Goal: Information Seeking & Learning: Learn about a topic

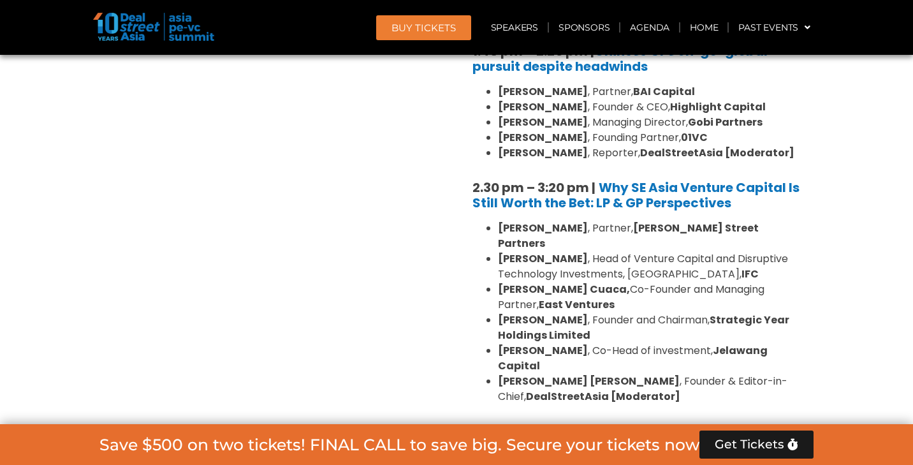
scroll to position [1707, 0]
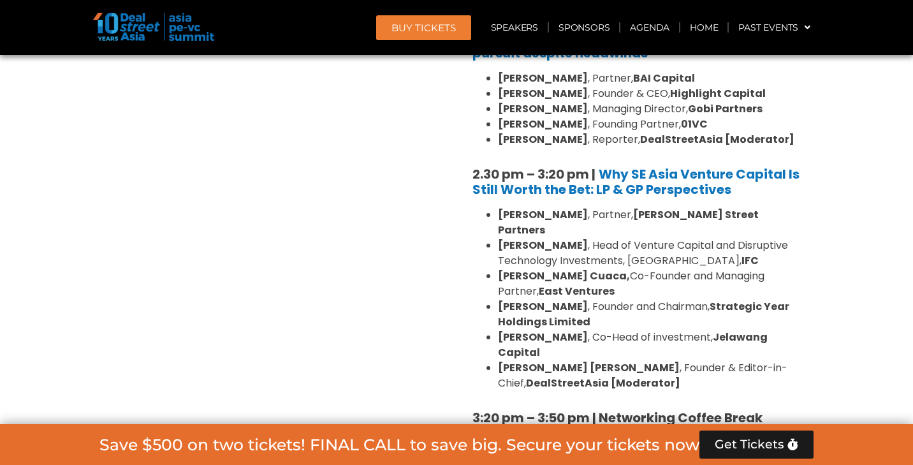
click at [839, 135] on section "Private Equity & Investment Summit Ballroom 1, [DATE] 8:00 am – 9:00 am | Regis…" at bounding box center [456, 146] width 913 height 2031
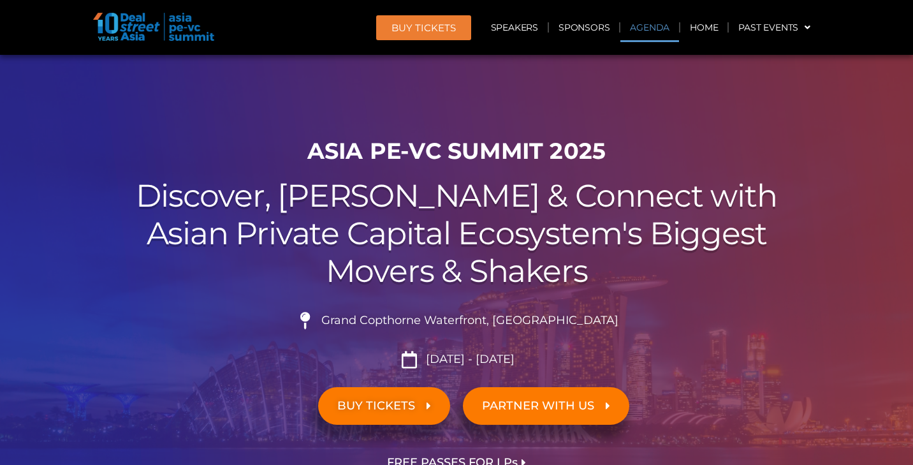
click at [653, 30] on link "Agenda" at bounding box center [650, 27] width 59 height 29
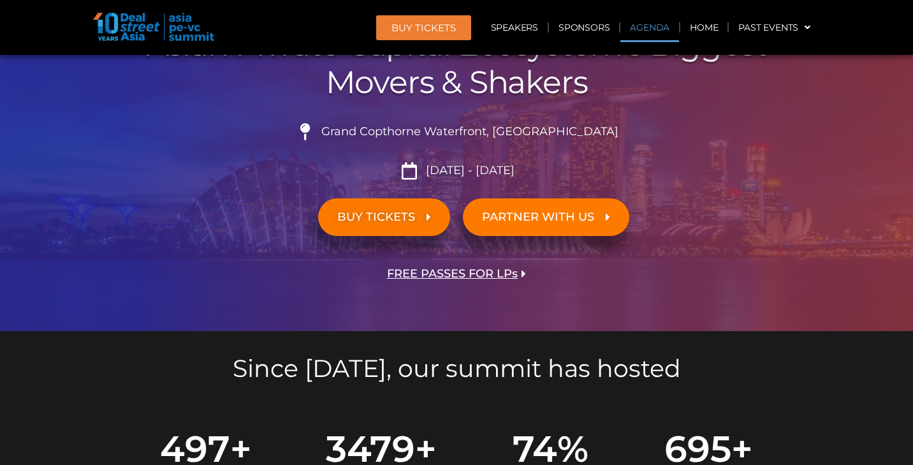
scroll to position [665, 0]
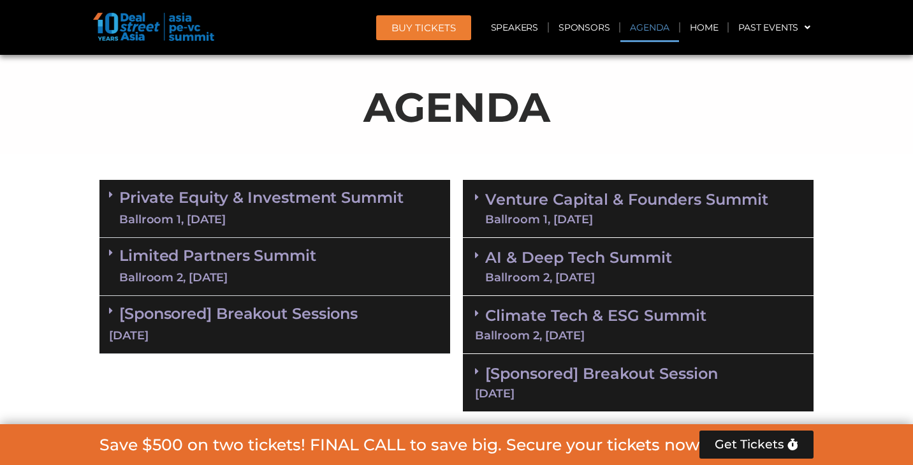
click at [327, 203] on link "Private Equity & Investment Summit Ballroom 1, 10 Sept" at bounding box center [261, 208] width 284 height 38
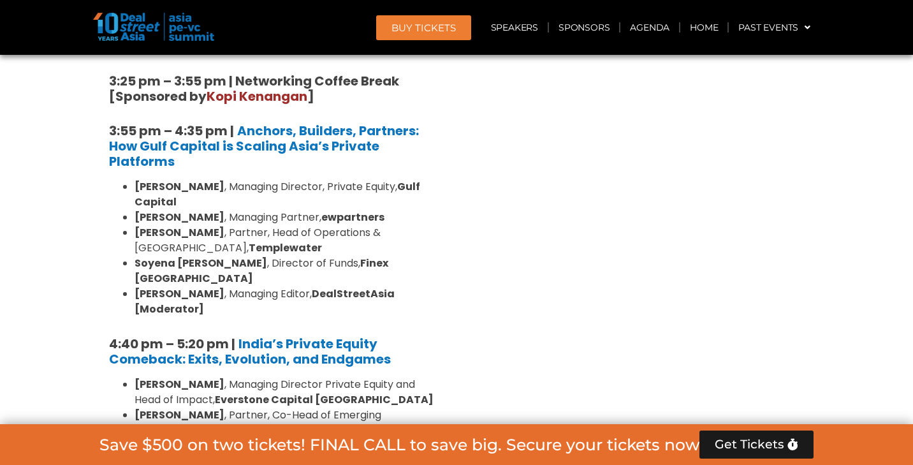
scroll to position [2262, 0]
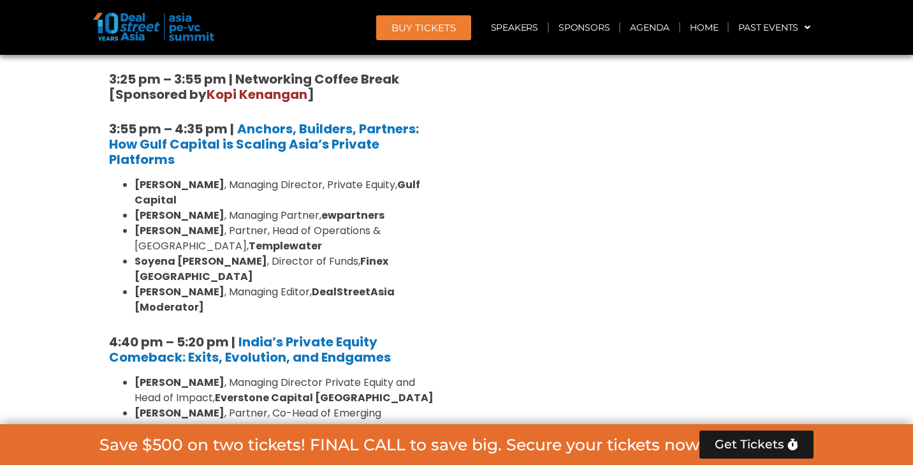
drag, startPoint x: 136, startPoint y: 167, endPoint x: 216, endPoint y: 267, distance: 128.4
click at [216, 375] on ul "Roshini Bakshi , Managing Director Private Equity and Head of Impact, Everstone…" at bounding box center [275, 451] width 332 height 153
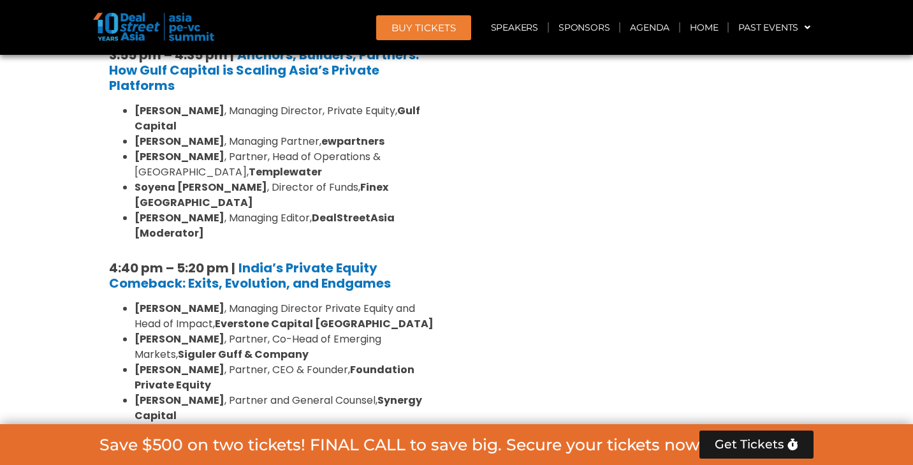
scroll to position [2447, 0]
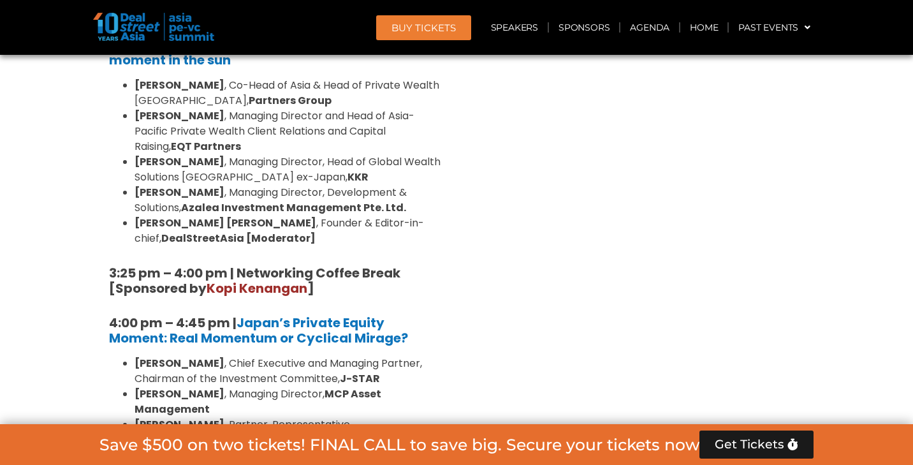
scroll to position [3767, 0]
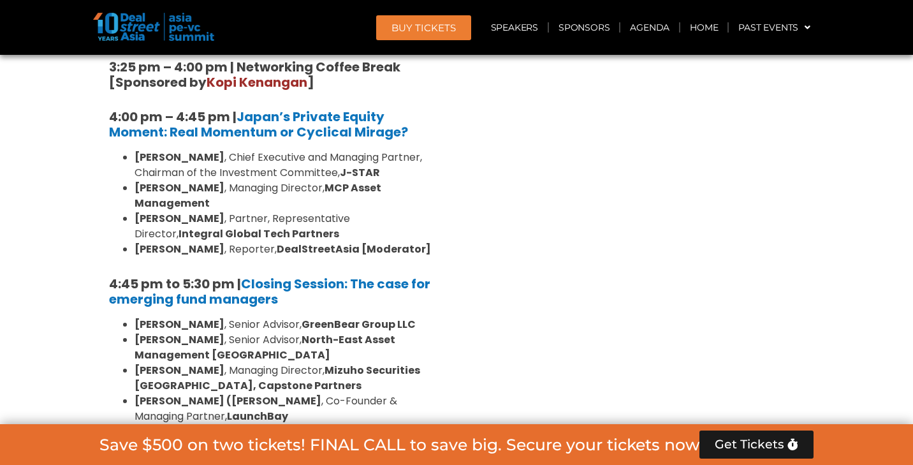
scroll to position [3976, 0]
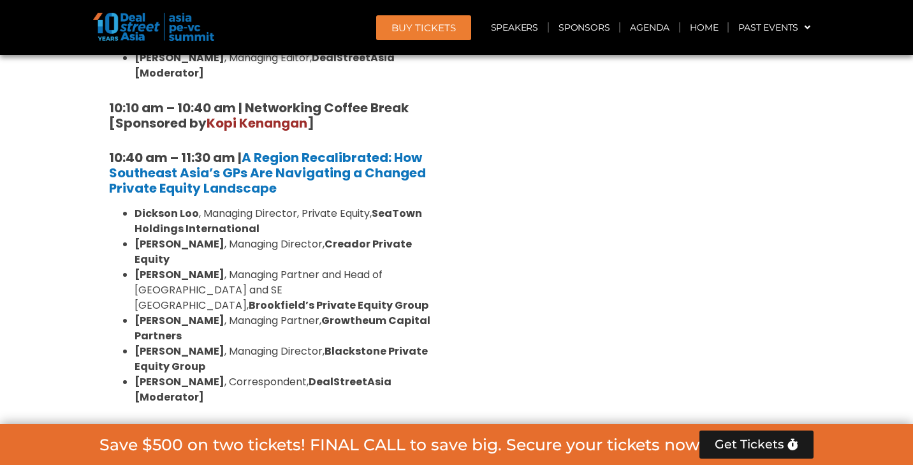
scroll to position [1137, 0]
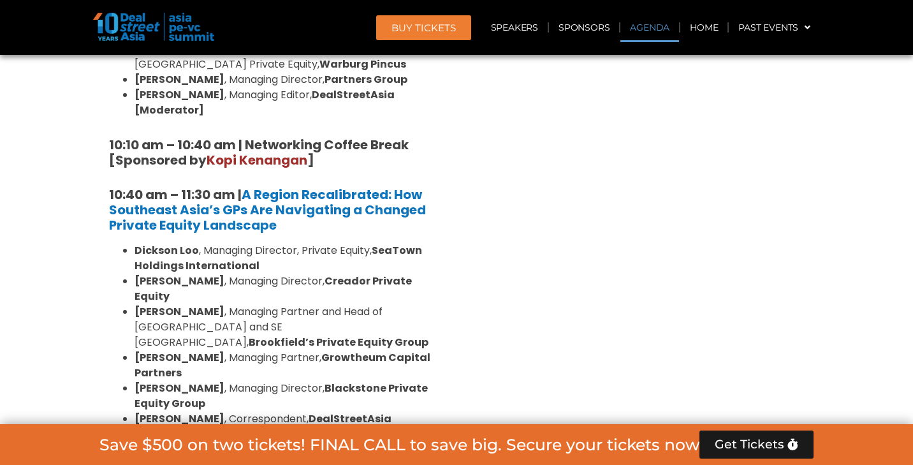
click at [649, 29] on link "Agenda" at bounding box center [650, 27] width 59 height 29
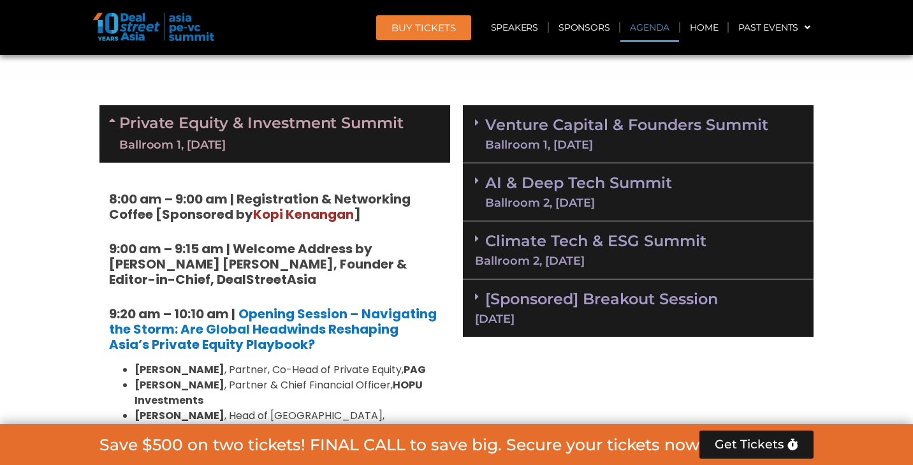
scroll to position [665, 0]
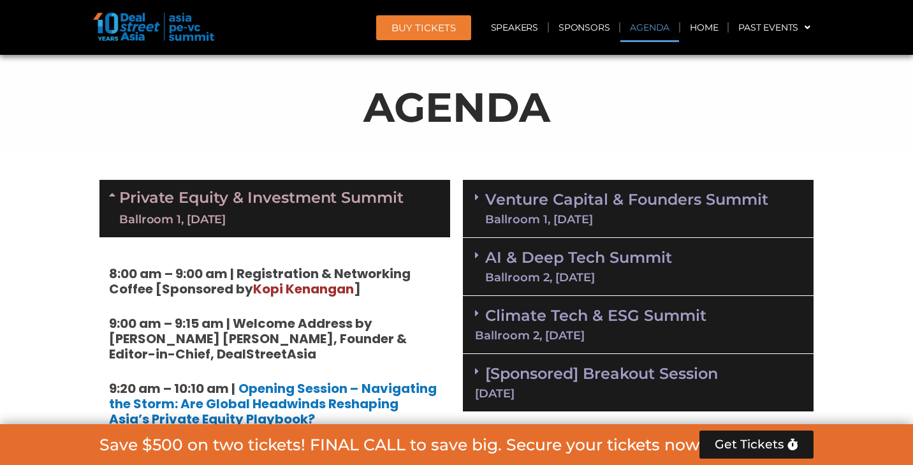
click at [628, 205] on link "Venture Capital & Founders​ Summit Ballroom 1, 11 Sept" at bounding box center [626, 208] width 283 height 33
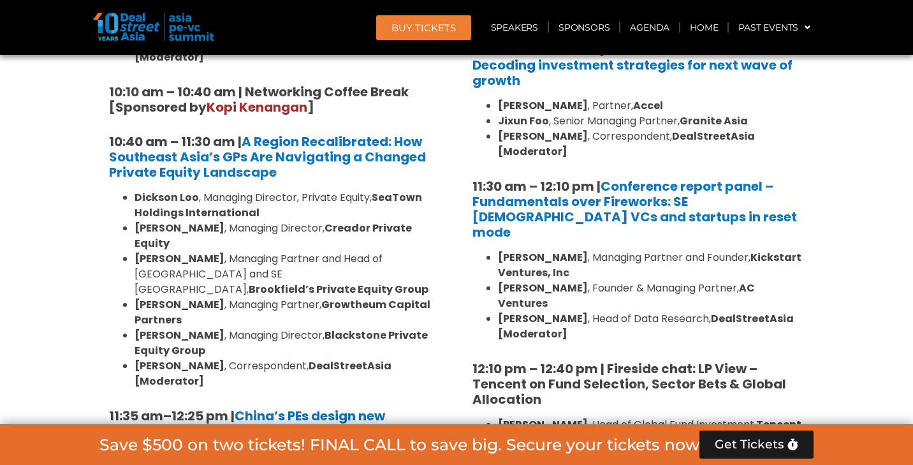
scroll to position [1192, 0]
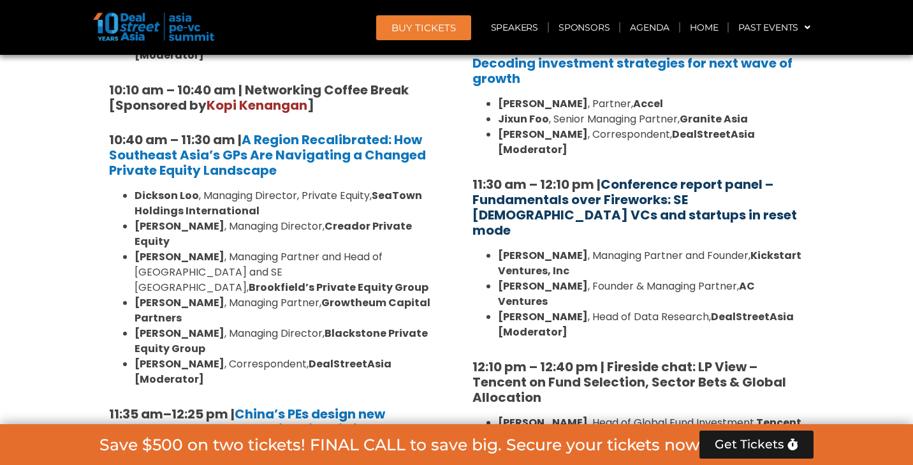
click at [568, 180] on link "Conference report panel – Fundamentals over Fireworks: SE [DEMOGRAPHIC_DATA] VC…" at bounding box center [635, 207] width 325 height 64
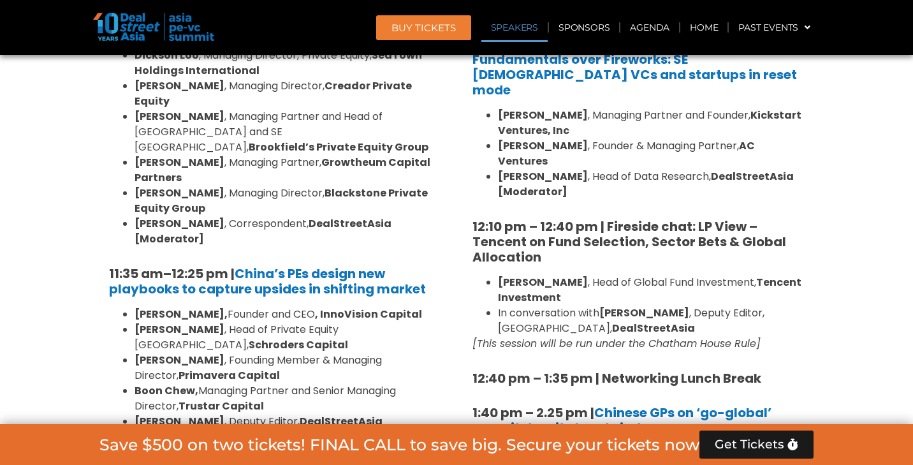
scroll to position [1357, 0]
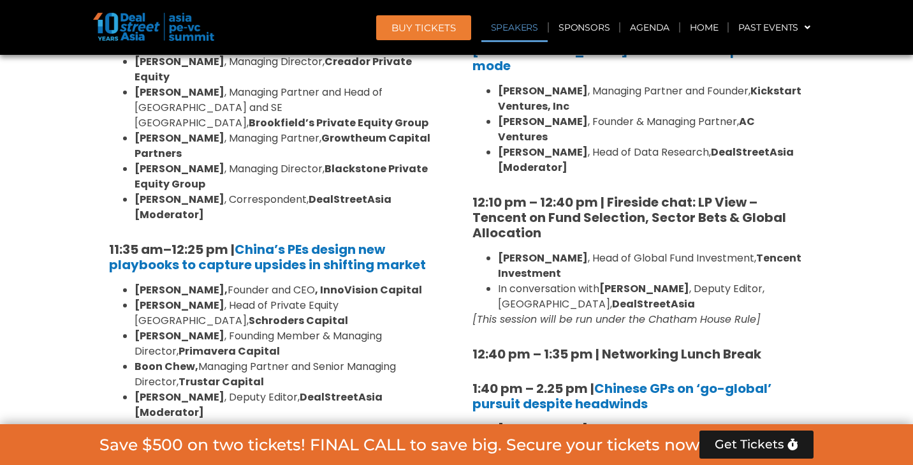
click at [576, 312] on em "[This session will be run under the Chatham House Rule]" at bounding box center [617, 319] width 288 height 15
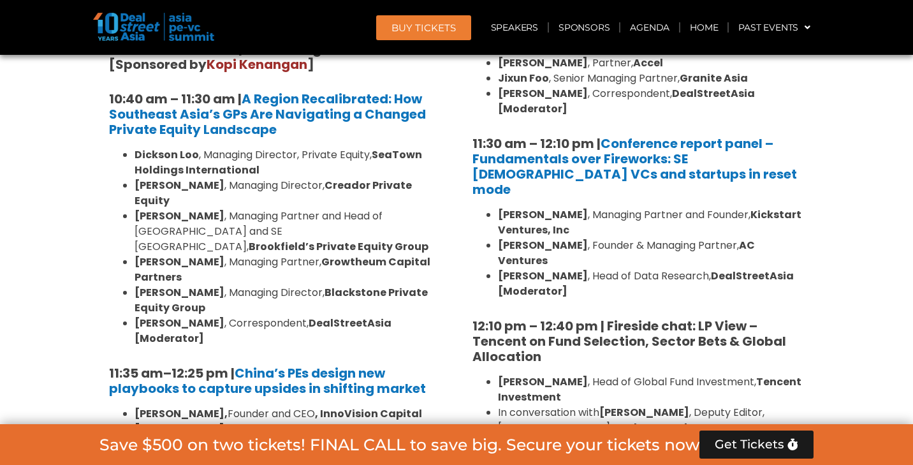
scroll to position [1232, 0]
click at [663, 269] on li "Andi Haswidi , Head of Data Research, DealStreetAsia [Moderator]" at bounding box center [651, 284] width 306 height 31
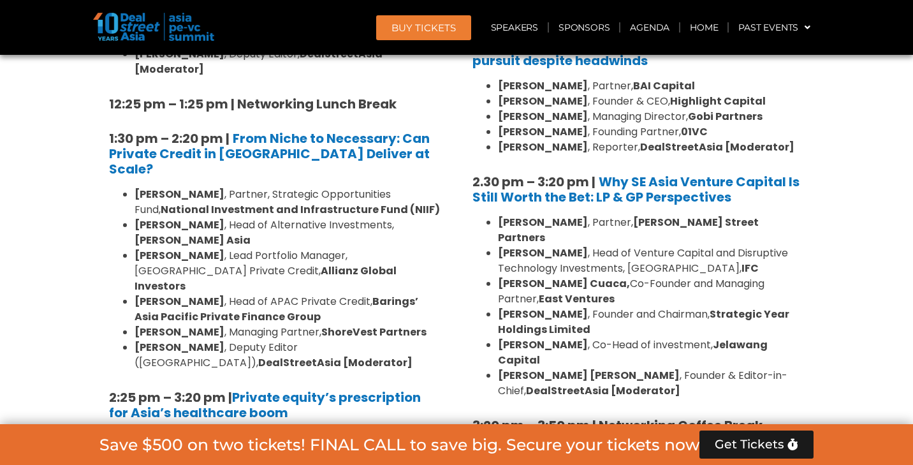
scroll to position [1748, 0]
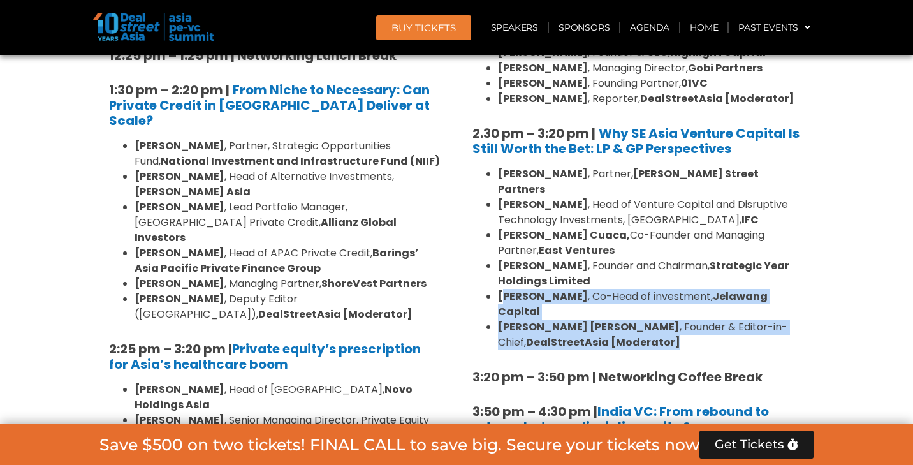
drag, startPoint x: 501, startPoint y: 237, endPoint x: 831, endPoint y: 256, distance: 330.3
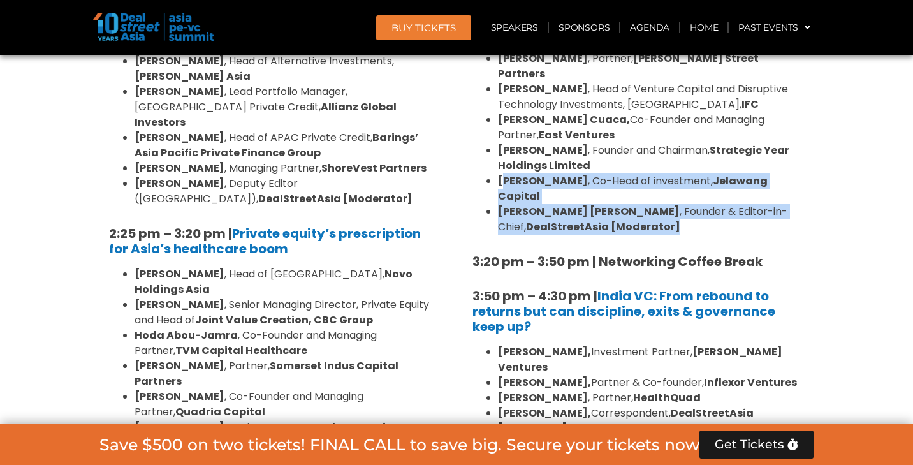
scroll to position [1880, 0]
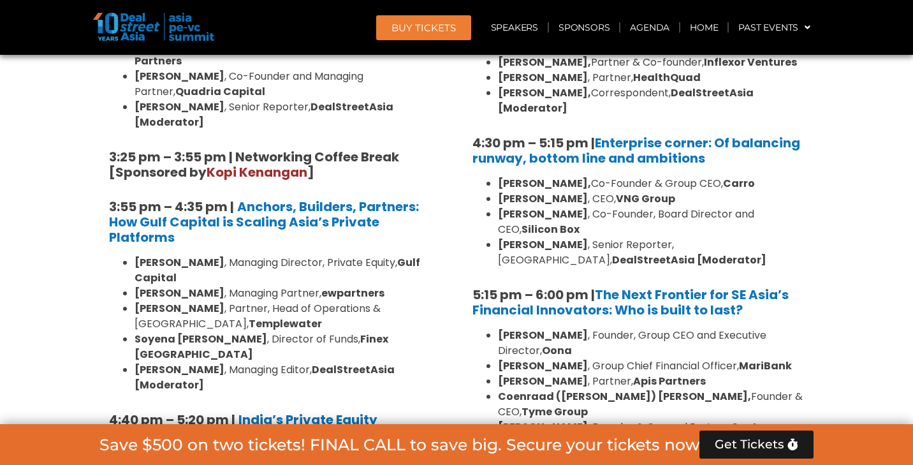
scroll to position [2186, 0]
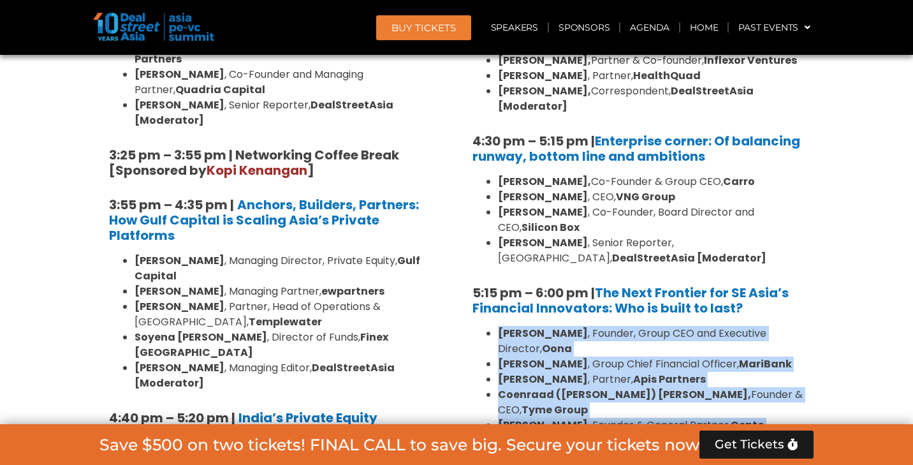
drag, startPoint x: 568, startPoint y: 313, endPoint x: 492, endPoint y: 228, distance: 113.8
click at [492, 326] on ul "Abhishek Bhatia , Founder, Group CEO and Executive Director, Oona Kevan Chow , …" at bounding box center [639, 387] width 332 height 122
click at [548, 418] on strong "Cento Ventures [Moderator]" at bounding box center [631, 433] width 267 height 30
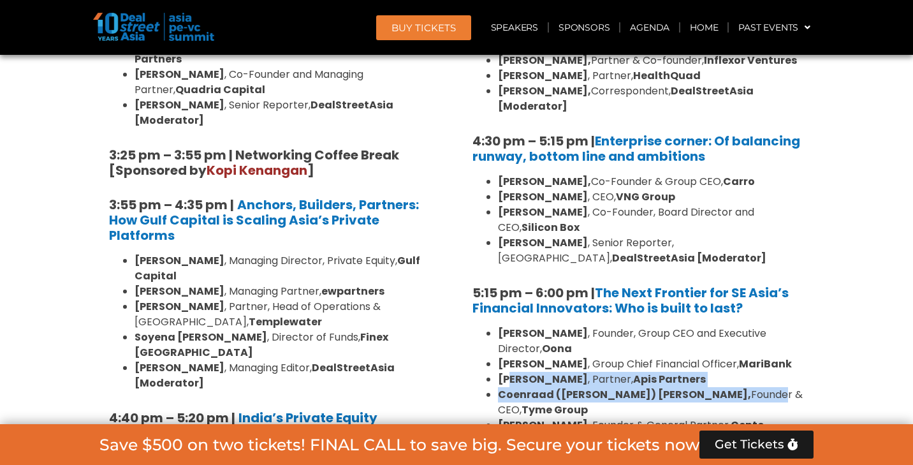
drag, startPoint x: 510, startPoint y: 275, endPoint x: 663, endPoint y: 277, distance: 153.1
click at [663, 326] on ul "Abhishek Bhatia , Founder, Group CEO and Executive Director, Oona Kevan Chow , …" at bounding box center [639, 387] width 332 height 122
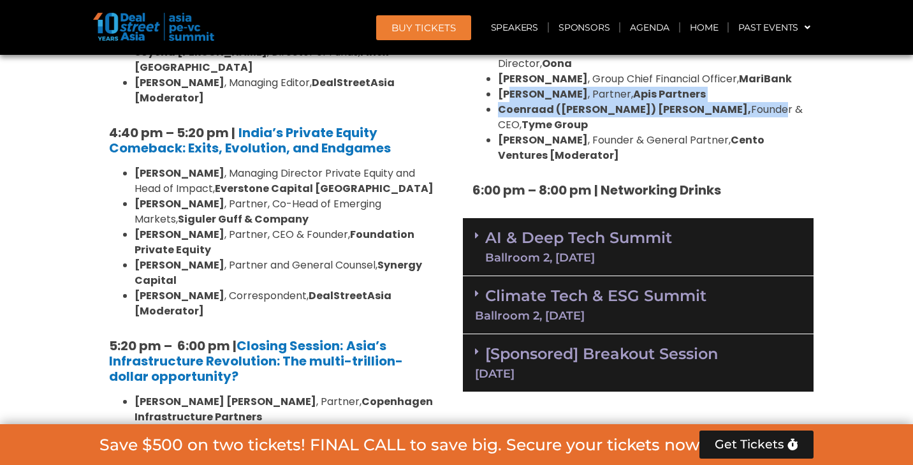
scroll to position [2474, 0]
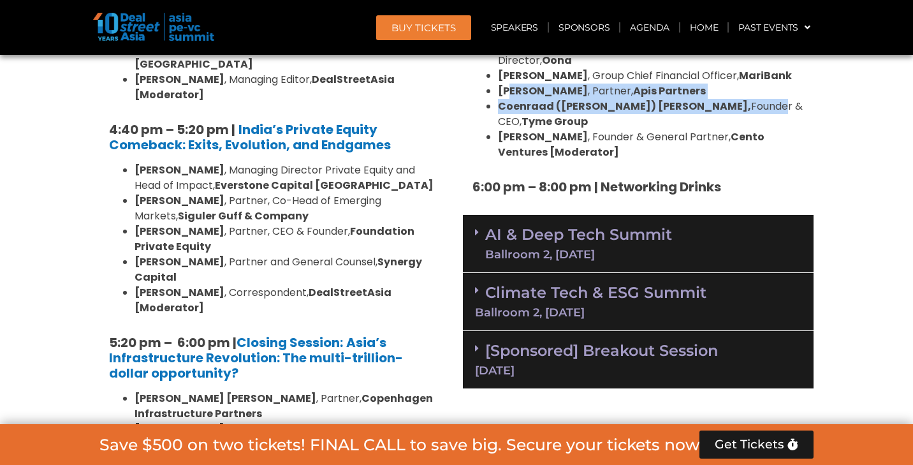
click at [611, 227] on link "AI & Deep Tech Summit Ballroom 2, 11 Sept" at bounding box center [578, 243] width 187 height 33
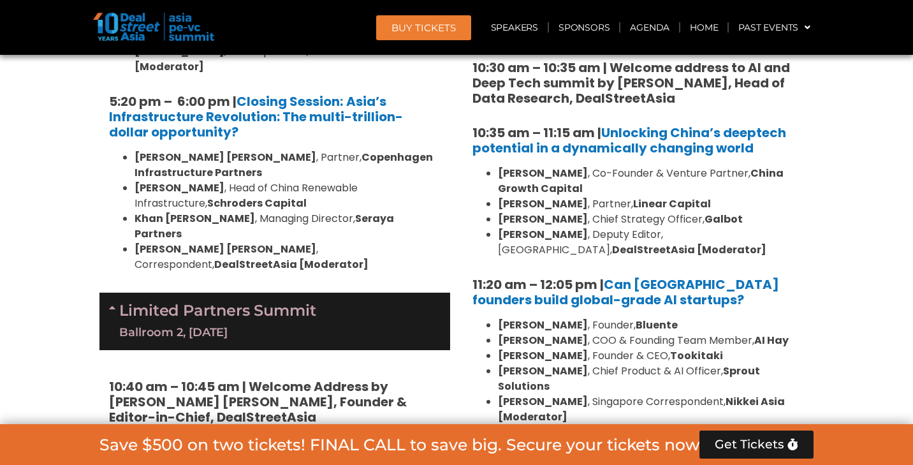
scroll to position [2718, 0]
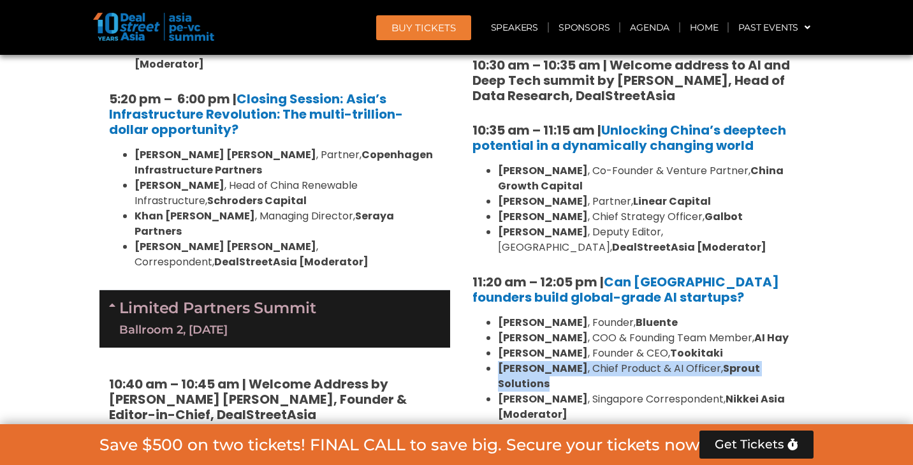
drag, startPoint x: 498, startPoint y: 247, endPoint x: 583, endPoint y: 260, distance: 86.5
click at [583, 315] on ul "Daphne Tay , Founder, Bluente Hiep Nguyen , COO & Founding Team Member, AI Hay …" at bounding box center [639, 368] width 332 height 107
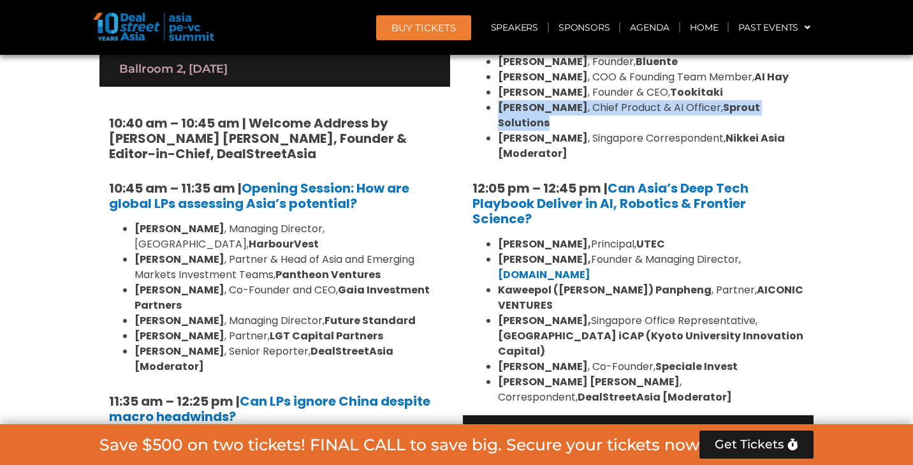
scroll to position [2981, 0]
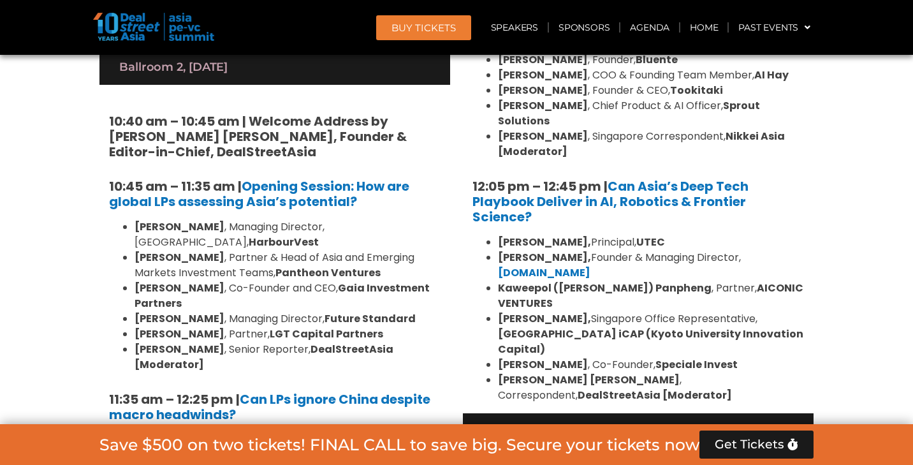
click at [715, 413] on div "Climate Tech & ESG Summit Ballroom 2, 11 Sept" at bounding box center [638, 442] width 351 height 58
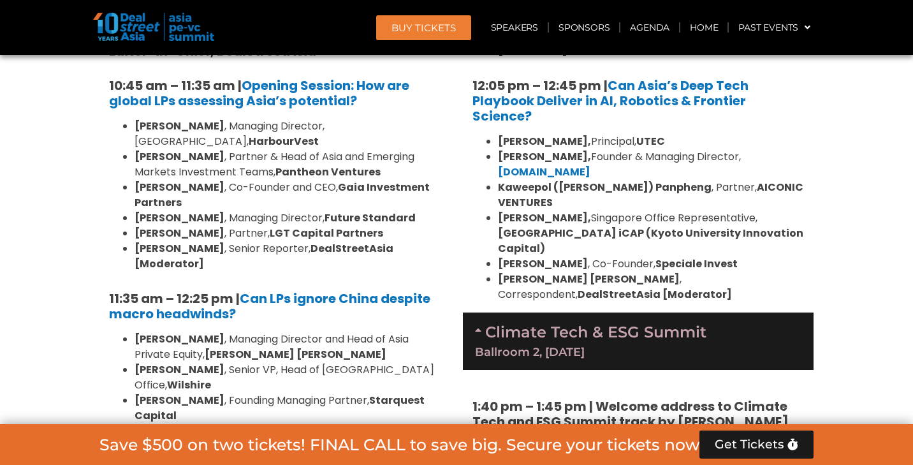
scroll to position [3127, 0]
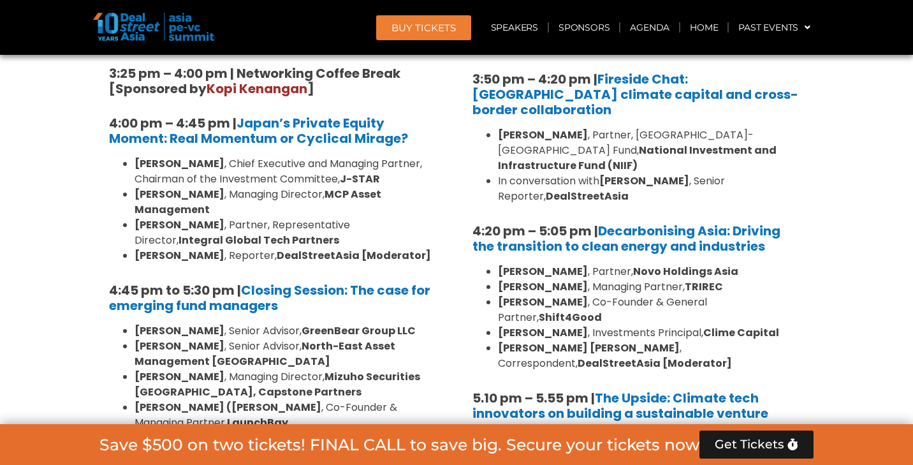
scroll to position [3964, 0]
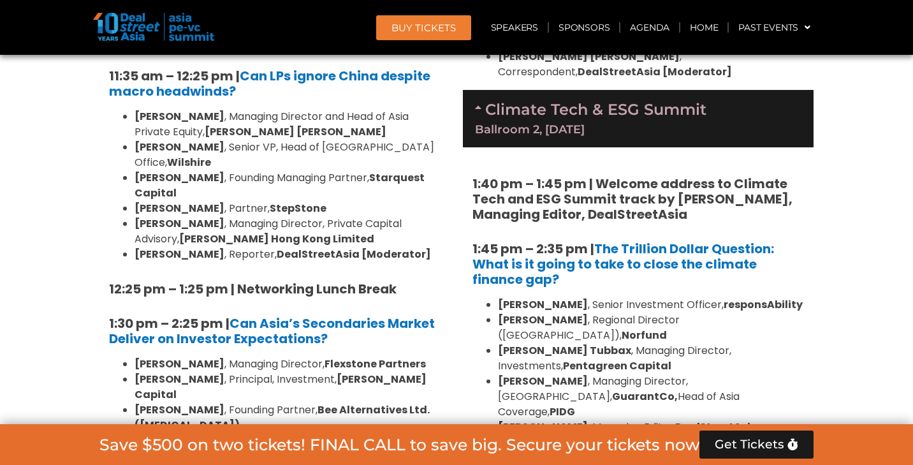
scroll to position [3307, 0]
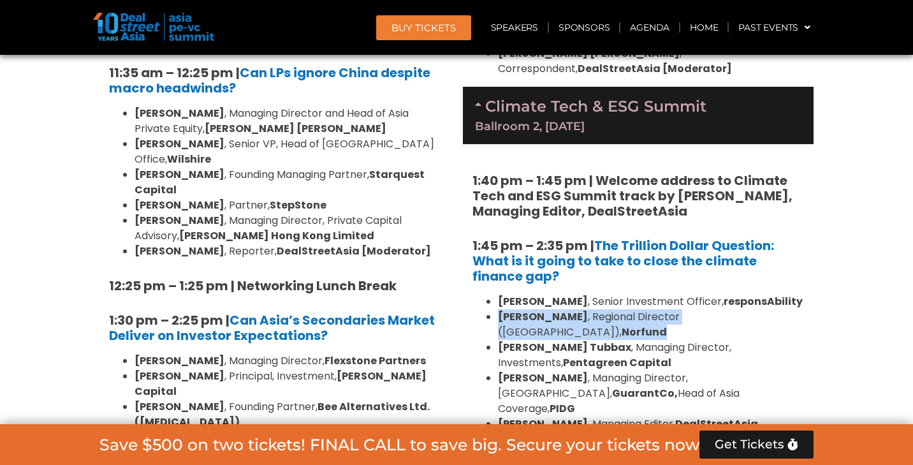
drag, startPoint x: 499, startPoint y: 163, endPoint x: 815, endPoint y: 163, distance: 315.7
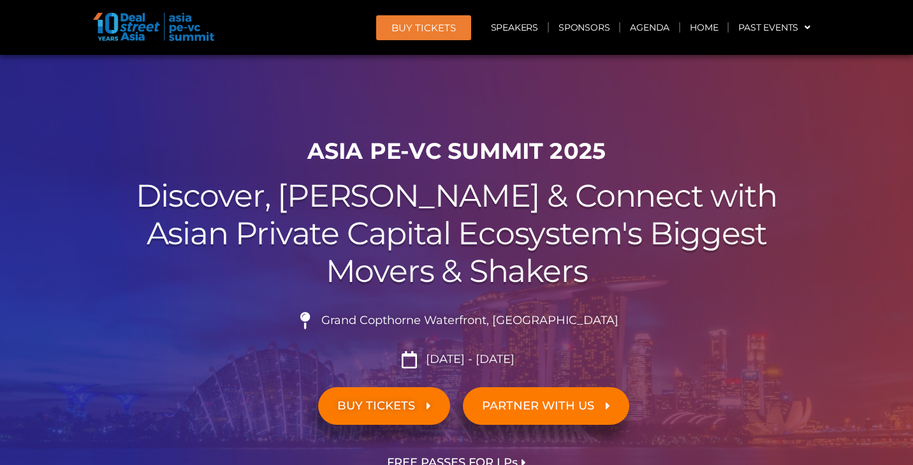
scroll to position [0, 0]
click at [651, 25] on link "Agenda" at bounding box center [650, 27] width 59 height 29
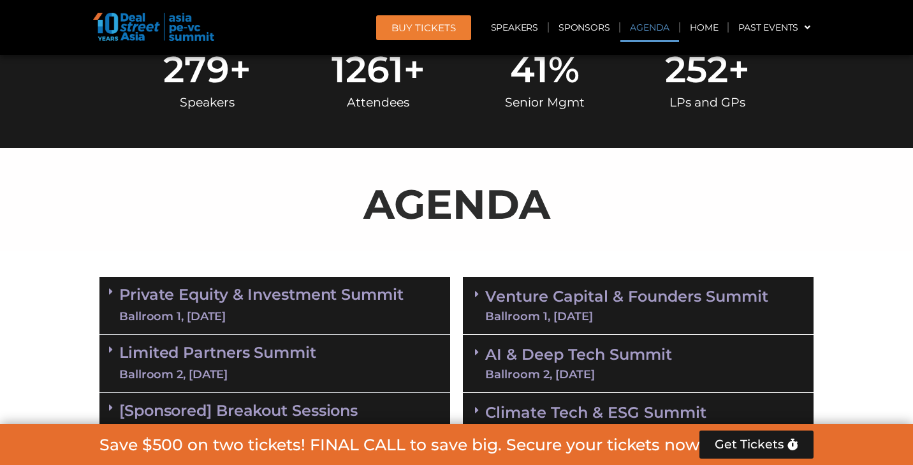
scroll to position [665, 0]
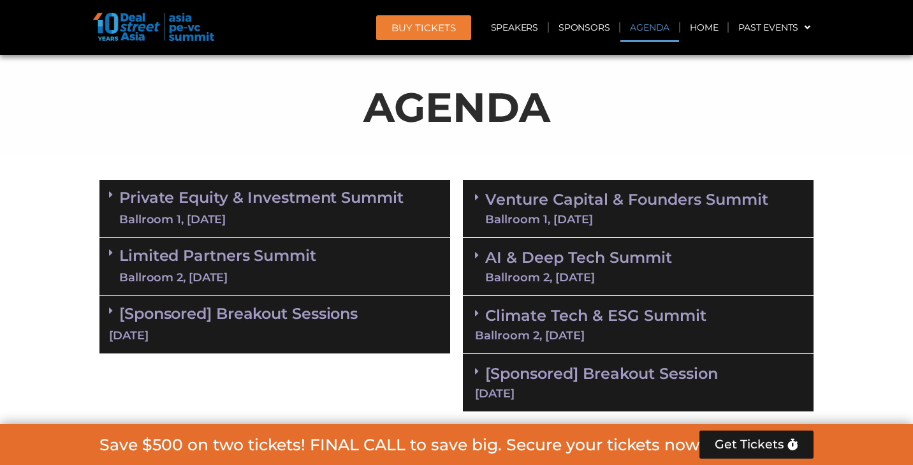
click at [601, 220] on div "Ballroom 1, [DATE]" at bounding box center [626, 219] width 283 height 11
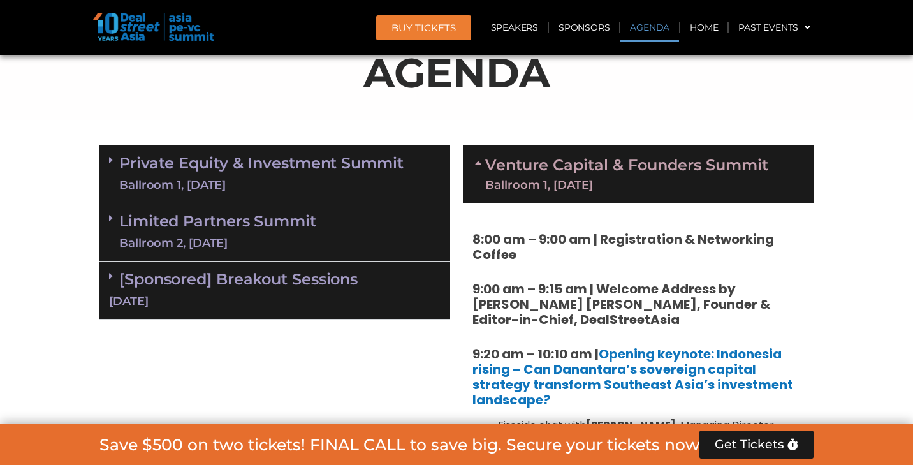
scroll to position [1043, 0]
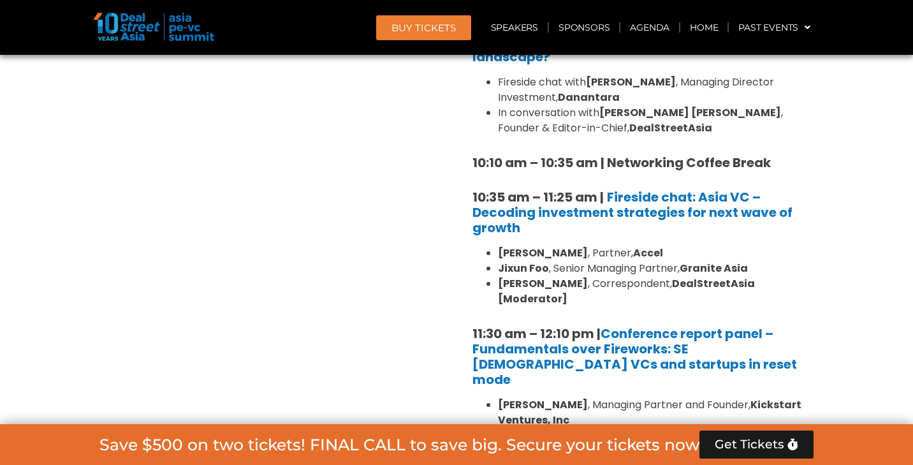
click at [601, 220] on h5 "10:35 am – 11:25 am | Fireside chat: Asia VC – Decoding investment strategies f…" at bounding box center [639, 212] width 332 height 46
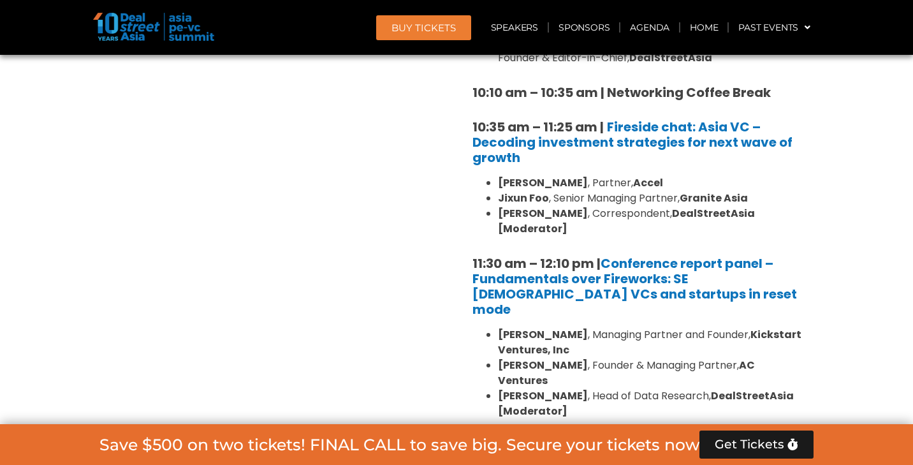
scroll to position [1204, 0]
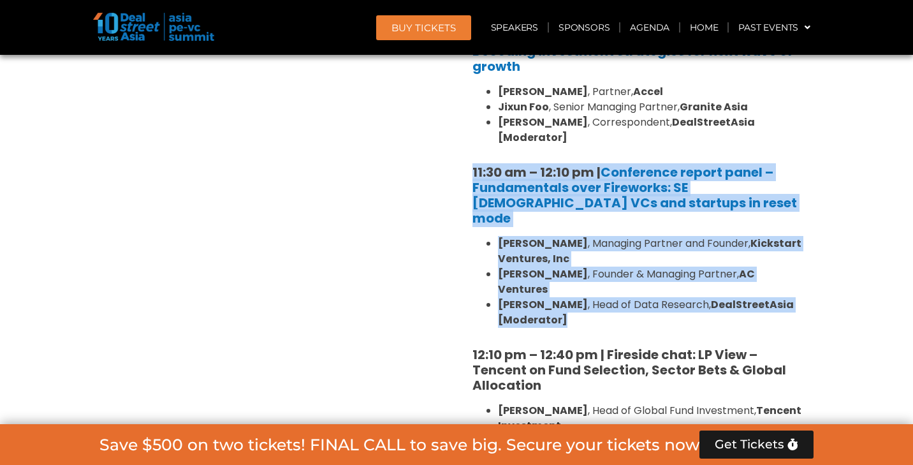
drag, startPoint x: 464, startPoint y: 145, endPoint x: 582, endPoint y: 271, distance: 173.3
copy div "11:30 am – 12:10 pm | Conference report panel – Fundamentals over Fireworks: SE…"
